Goal: Transaction & Acquisition: Book appointment/travel/reservation

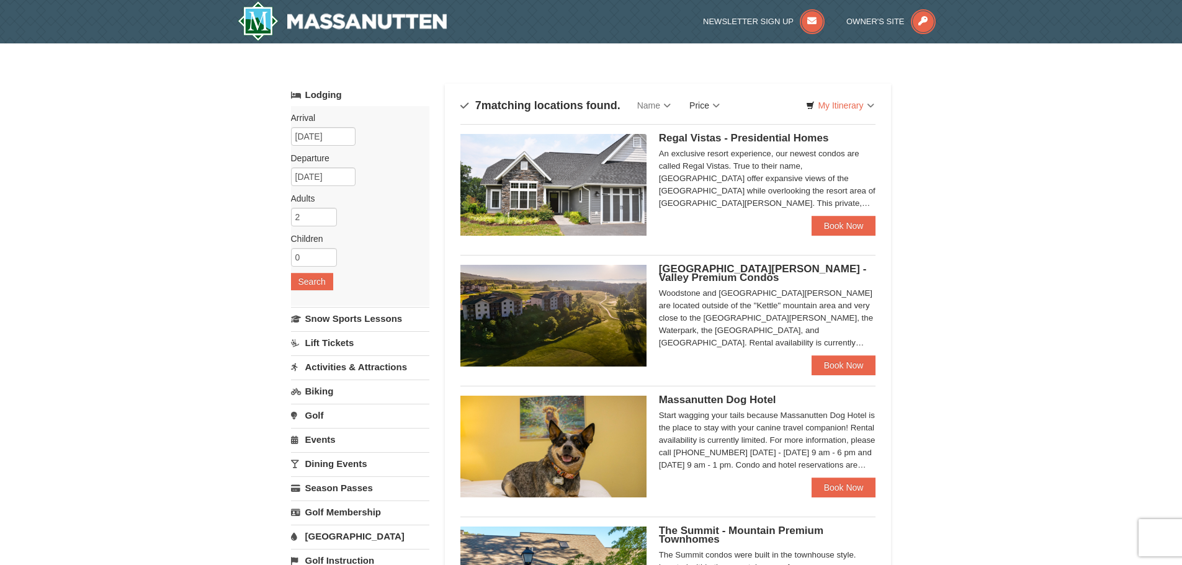
click at [711, 107] on link "Price" at bounding box center [704, 105] width 49 height 25
click at [721, 127] on link "Price (Low to High)" at bounding box center [730, 131] width 99 height 16
